Goal: Information Seeking & Learning: Learn about a topic

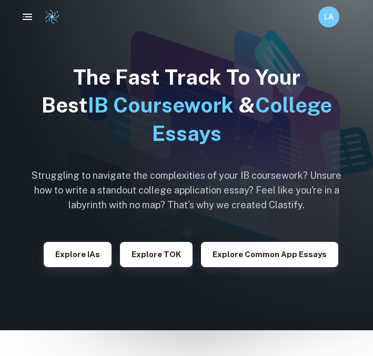
click at [79, 267] on div "The Fast Track To Your Best IB Coursework & College Essays Struggling to naviga…" at bounding box center [187, 165] width 326 height 330
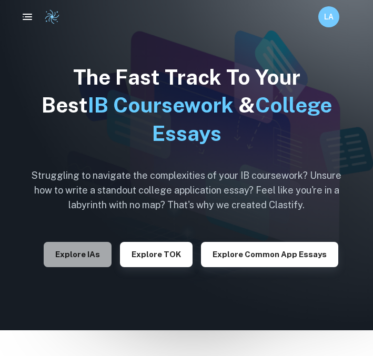
click at [80, 246] on button "Explore IAs" at bounding box center [78, 254] width 68 height 25
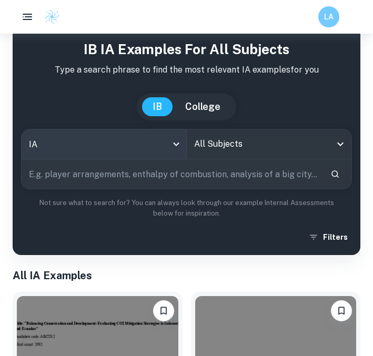
scroll to position [18, 0]
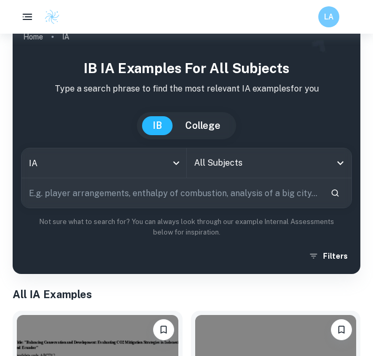
click at [227, 161] on input "All Subjects" at bounding box center [261, 163] width 140 height 20
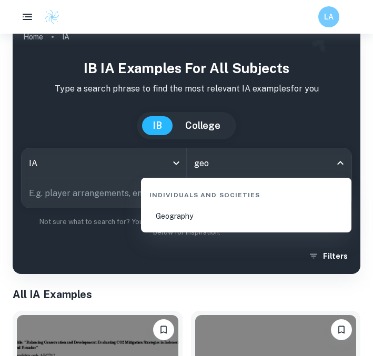
click at [207, 221] on li "Geography" at bounding box center [246, 216] width 202 height 24
type input "Geography"
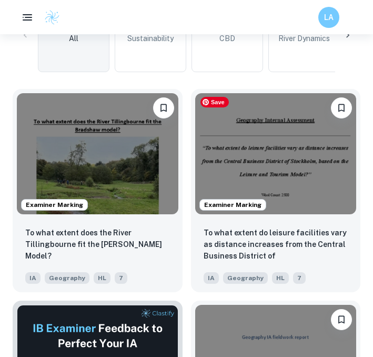
scroll to position [365, 0]
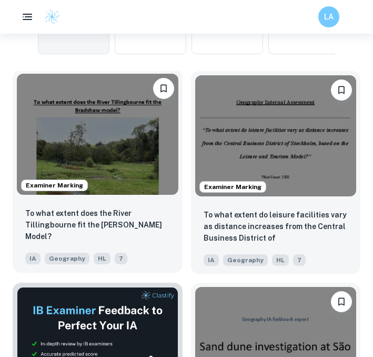
click at [105, 224] on p "To what extent does the River Tillingbourne fit the [PERSON_NAME] Model?" at bounding box center [97, 224] width 145 height 35
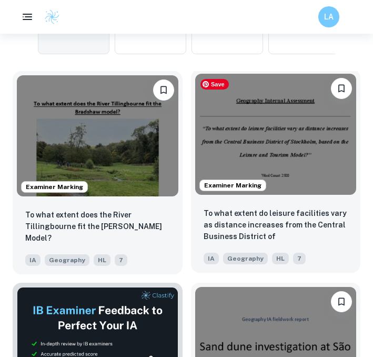
click at [271, 183] on img at bounding box center [275, 134] width 161 height 121
